Goal: Book appointment/travel/reservation

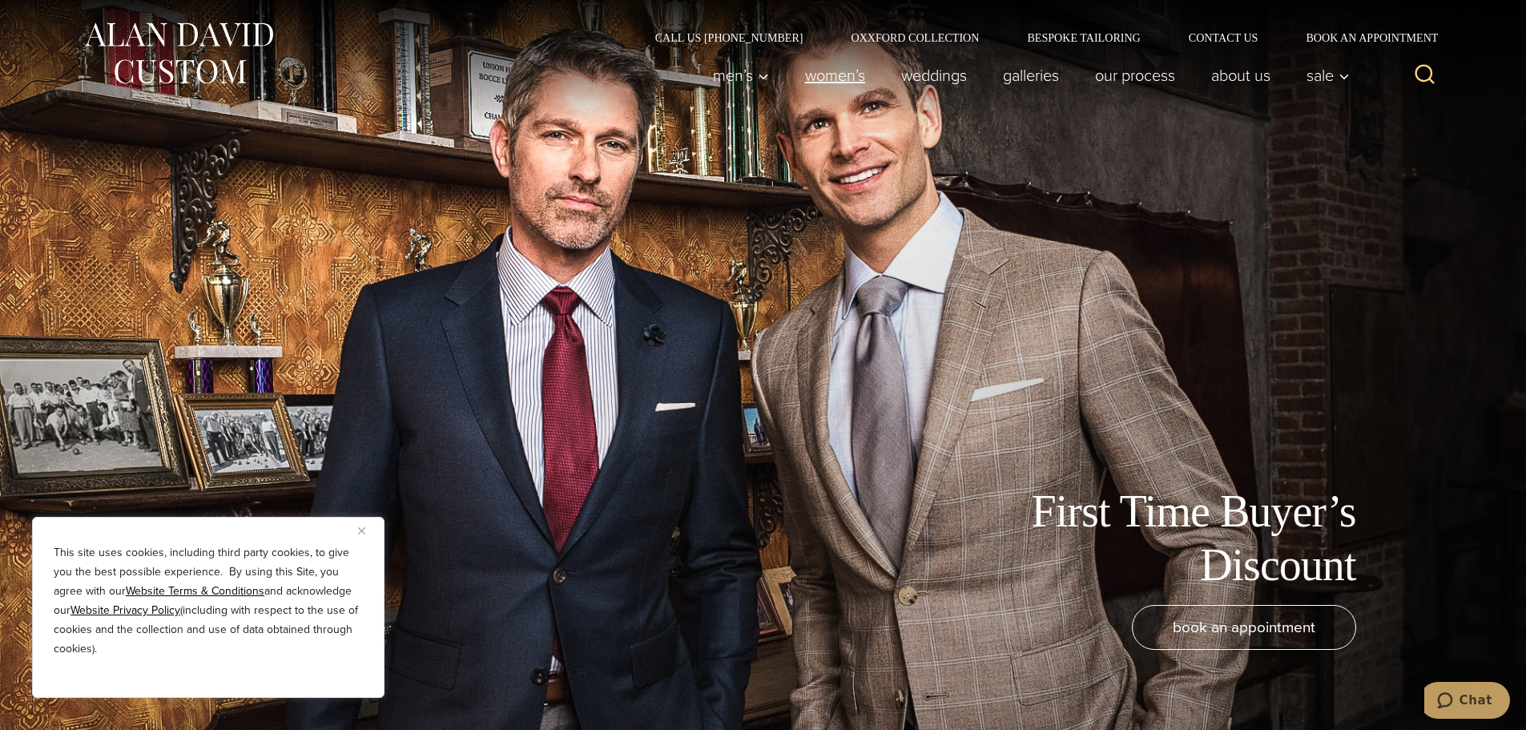
click at [814, 74] on link "Women’s" at bounding box center [834, 75] width 96 height 32
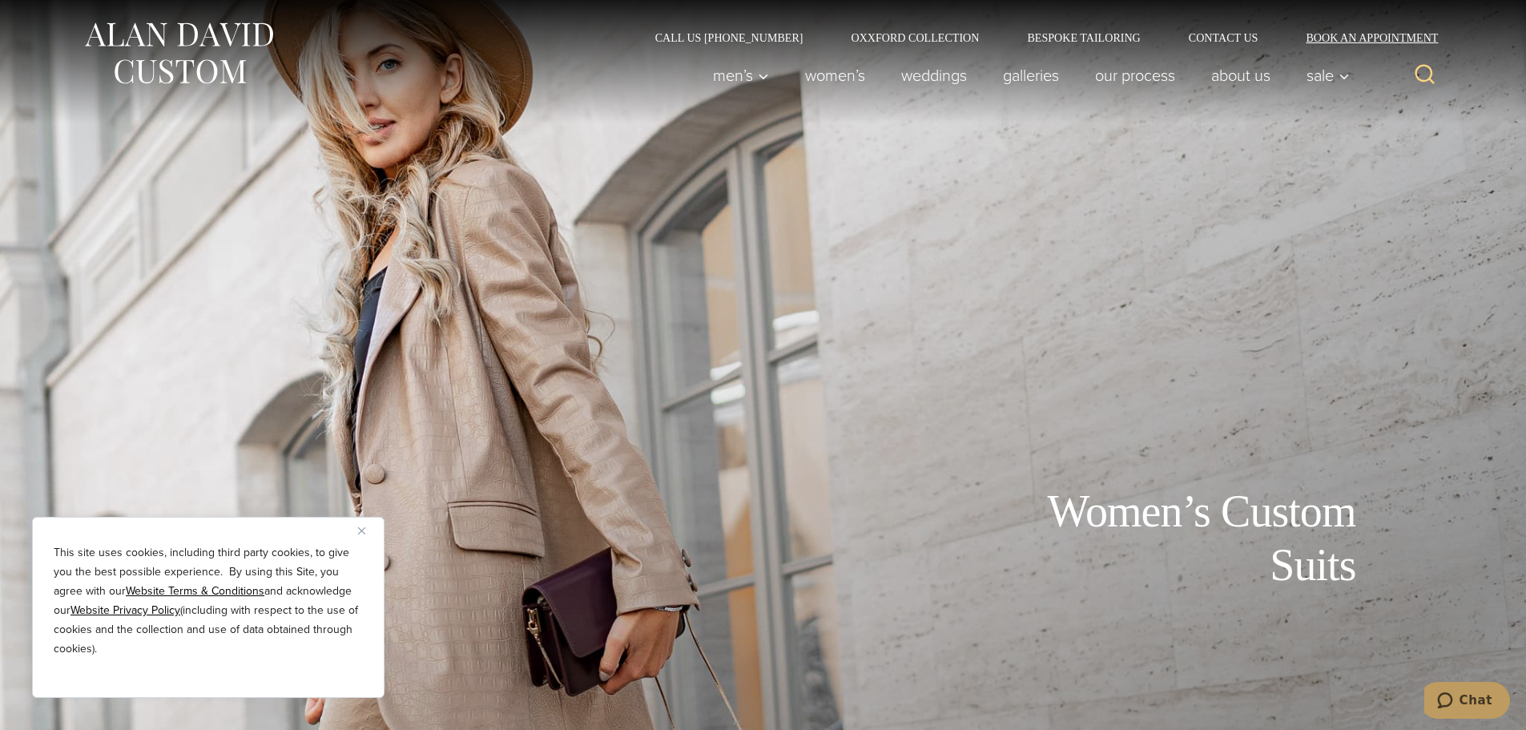
click at [1337, 36] on link "Book an Appointment" at bounding box center [1362, 37] width 162 height 11
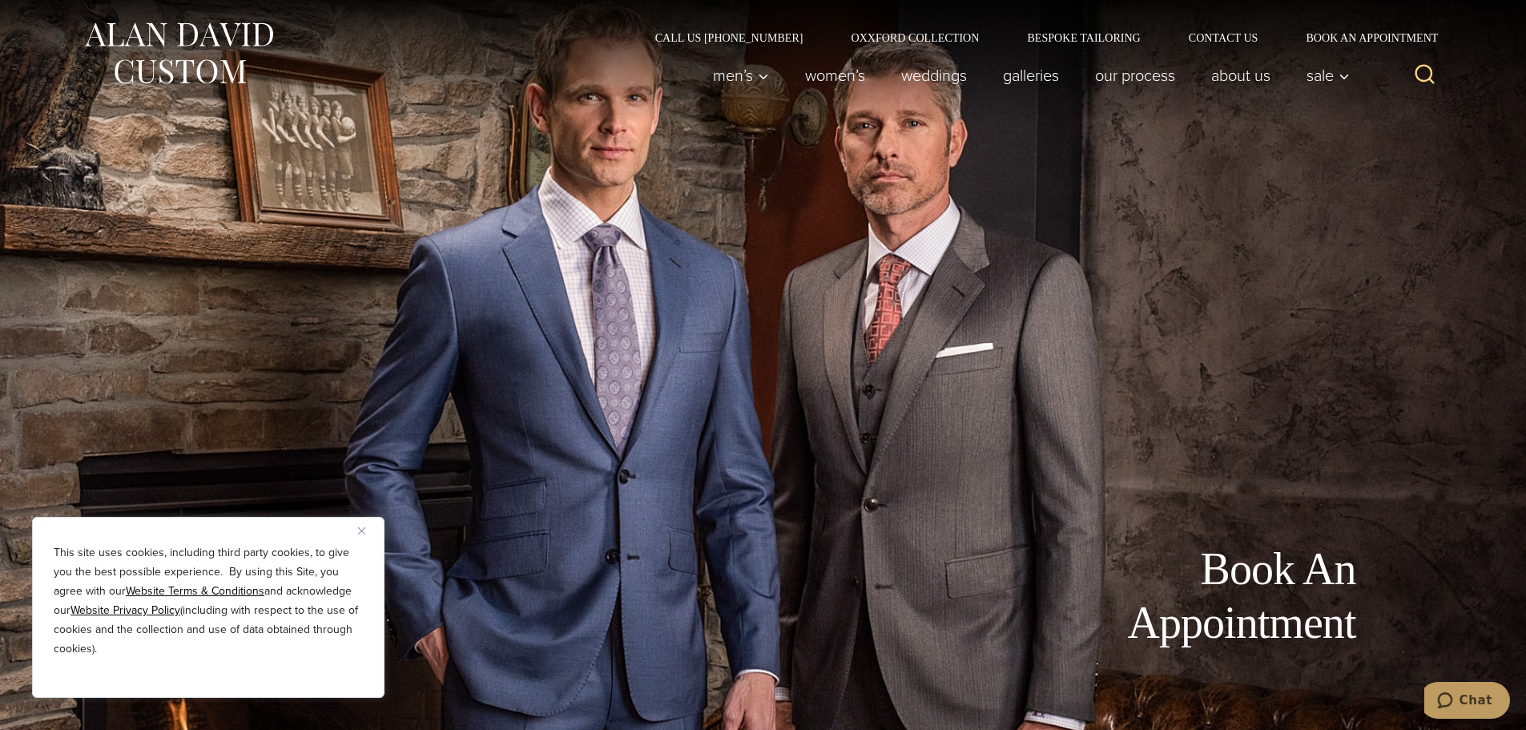
click at [362, 530] on img "Close" at bounding box center [361, 530] width 7 height 7
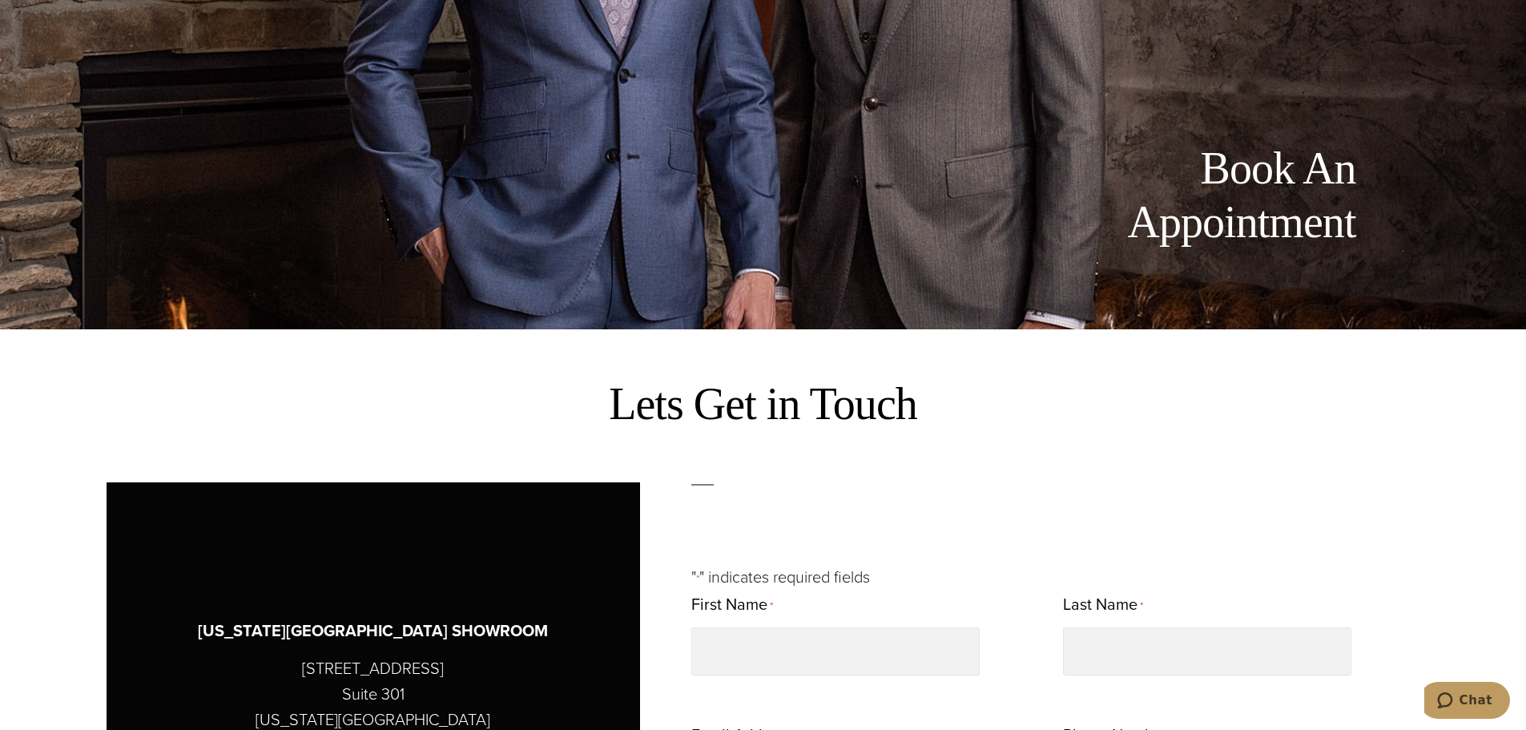
scroll to position [721, 0]
